Goal: Transaction & Acquisition: Book appointment/travel/reservation

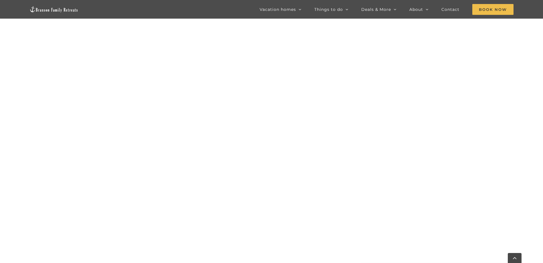
scroll to position [416, 0]
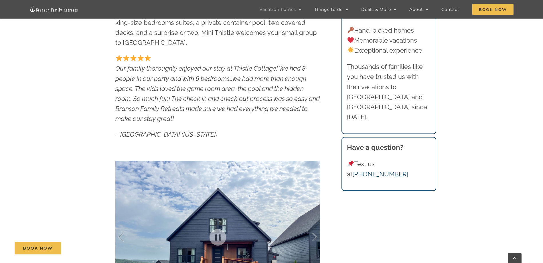
scroll to position [238, 0]
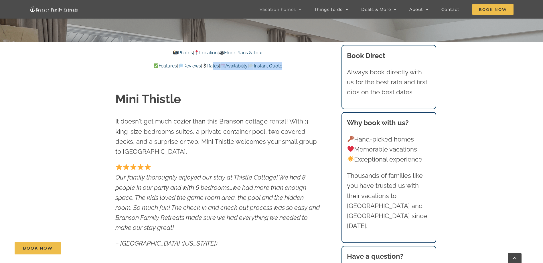
click at [212, 69] on div "Photos | Location | Floor Plans & Tour Features | Reviews | Rates | Availabilit…" at bounding box center [217, 62] width 205 height 27
click at [212, 69] on p "Features | Reviews | Rates | Availability | Instant Quote" at bounding box center [217, 65] width 205 height 7
click at [210, 67] on link "Rates" at bounding box center [210, 65] width 17 height 5
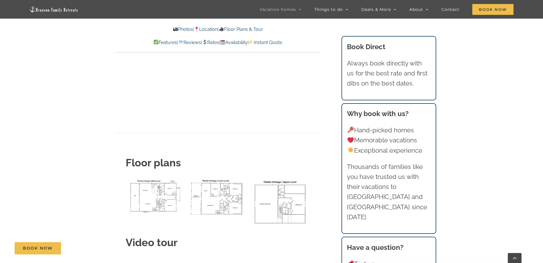
click at [211, 43] on link "Rates" at bounding box center [210, 42] width 17 height 5
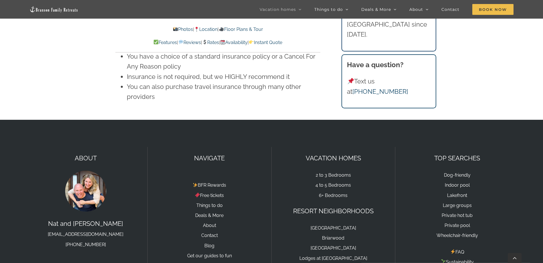
scroll to position [4219, 0]
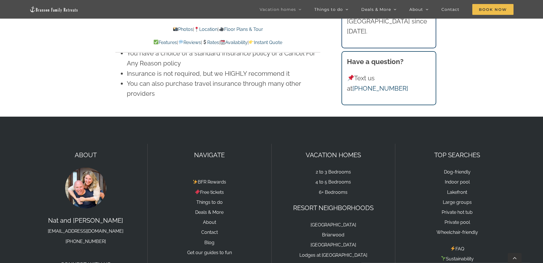
click at [206, 185] on p "BFR Rewards Free tickets Things to do Deals & More About Contact Blog Get our g…" at bounding box center [209, 212] width 112 height 91
click at [319, 170] on link "2 to 3 Bedrooms" at bounding box center [333, 172] width 35 height 5
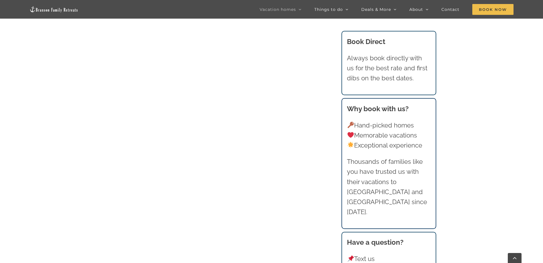
scroll to position [457, 0]
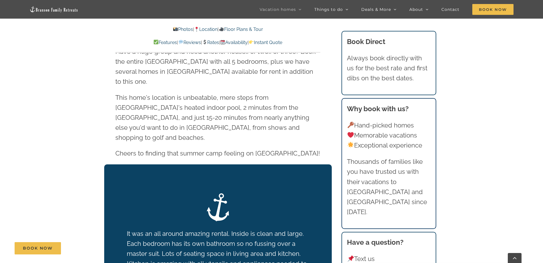
scroll to position [1051, 0]
click at [271, 40] on link "Instant Quote" at bounding box center [266, 42] width 34 height 5
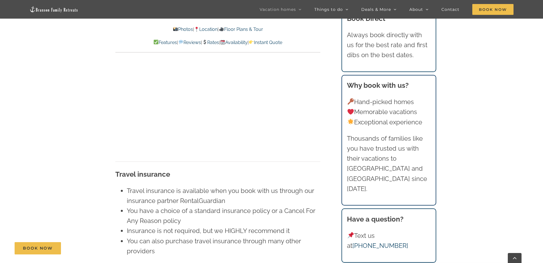
scroll to position [3978, 0]
